Goal: Task Accomplishment & Management: Use online tool/utility

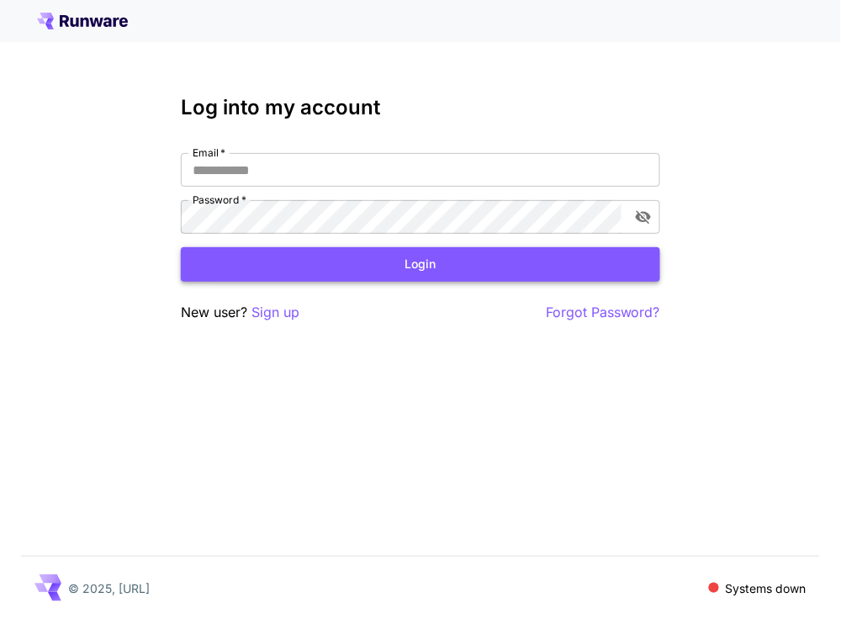
type input "**********"
click at [278, 261] on button "Login" at bounding box center [420, 264] width 479 height 34
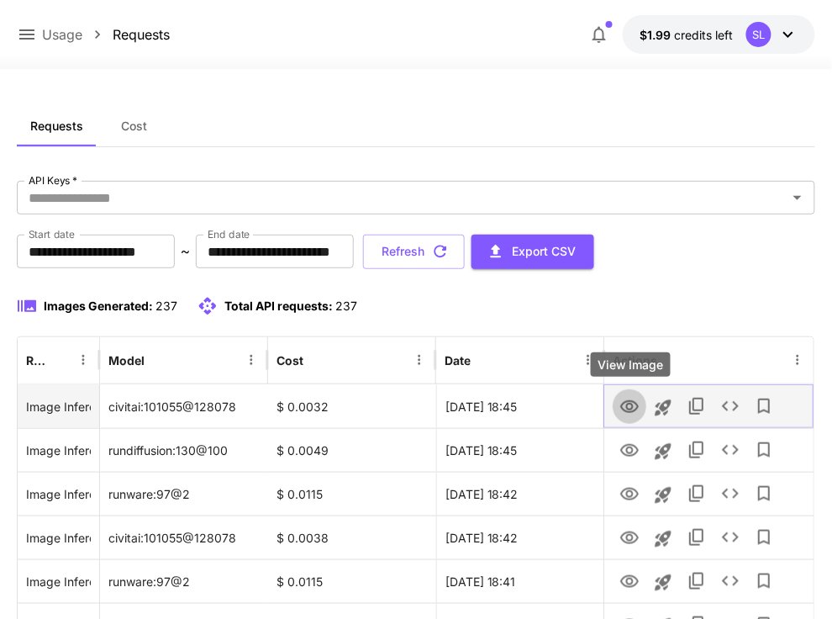
click at [626, 400] on icon "View Image" at bounding box center [630, 407] width 20 height 20
